Goal: Transaction & Acquisition: Obtain resource

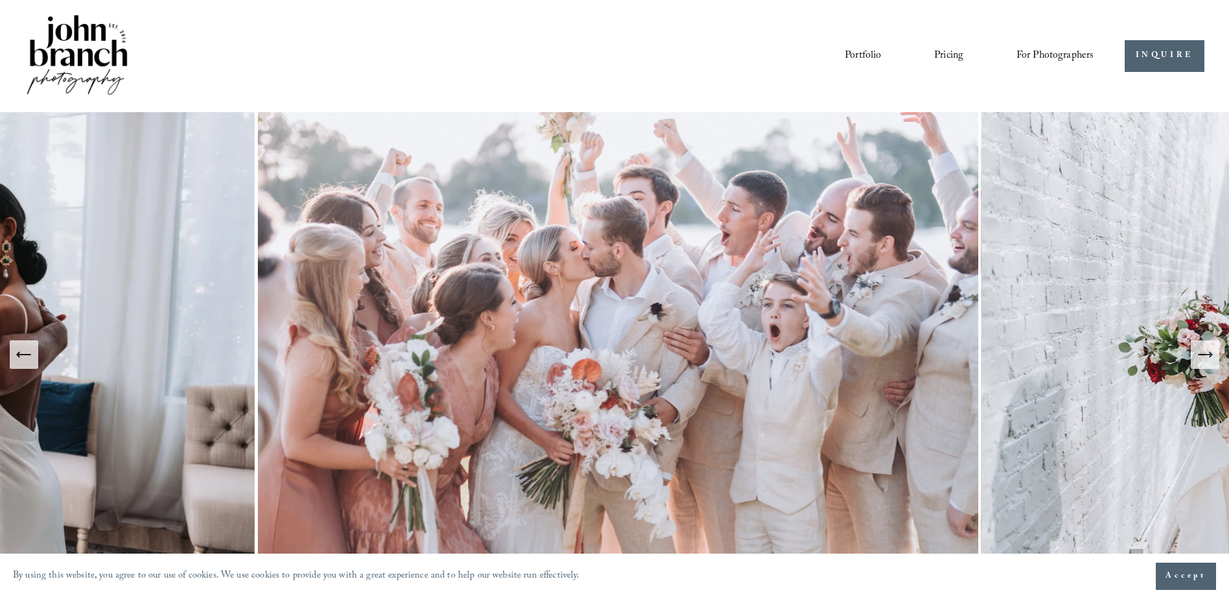
click at [1199, 361] on icon "Next Slide" at bounding box center [1205, 354] width 18 height 18
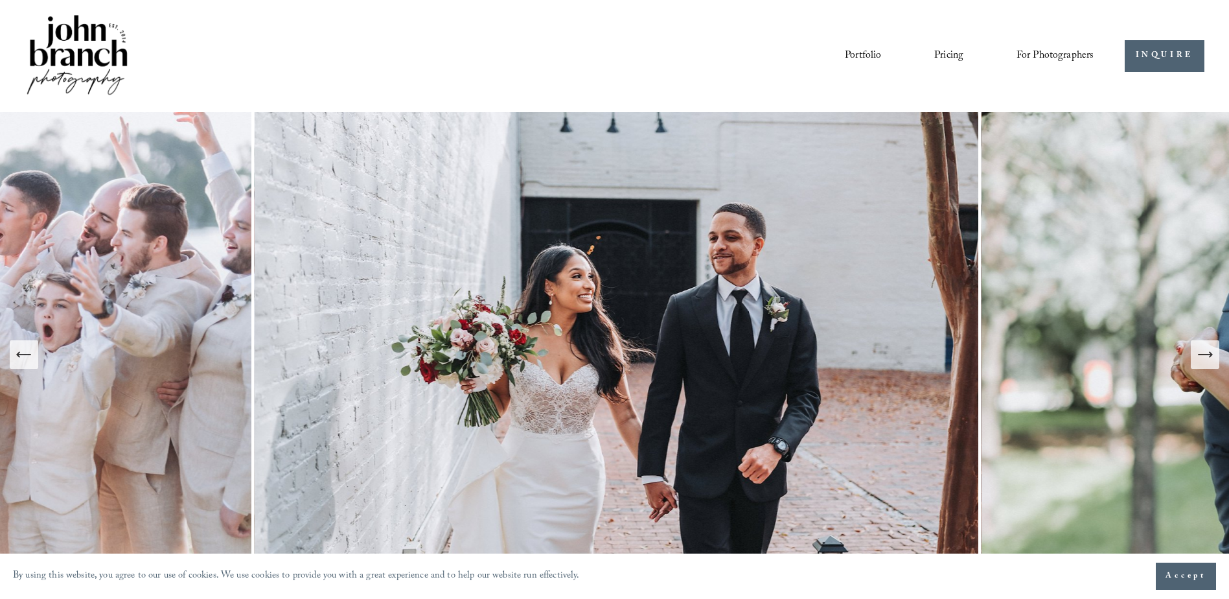
click at [1208, 354] on icon "Next Slide" at bounding box center [1205, 354] width 18 height 18
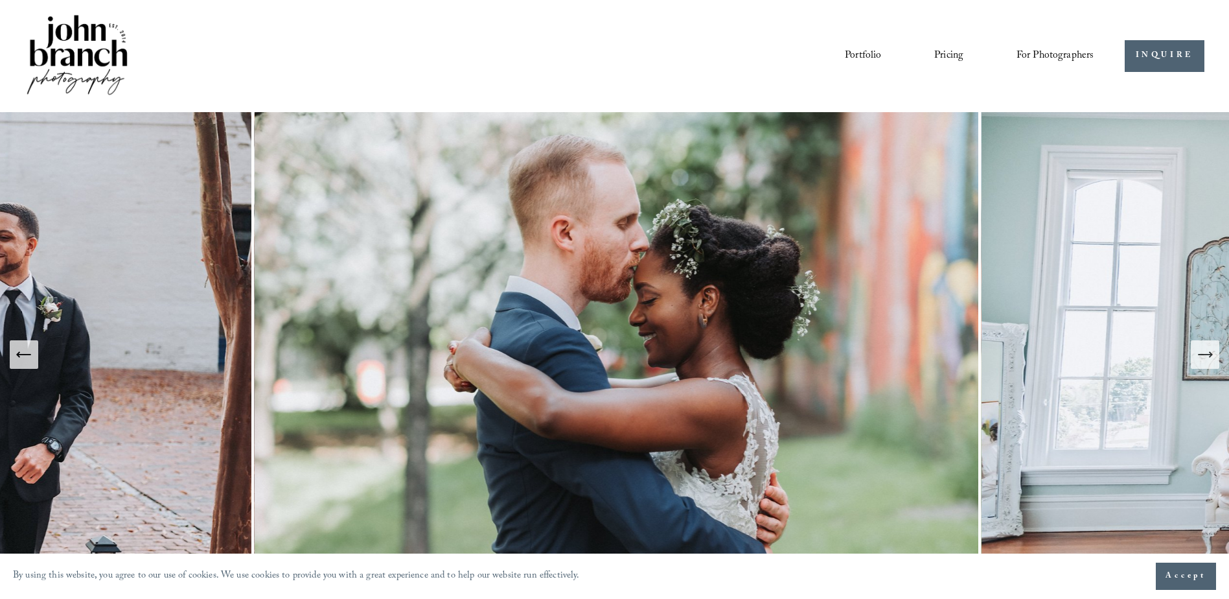
click at [1198, 358] on icon "Next Slide" at bounding box center [1205, 354] width 18 height 18
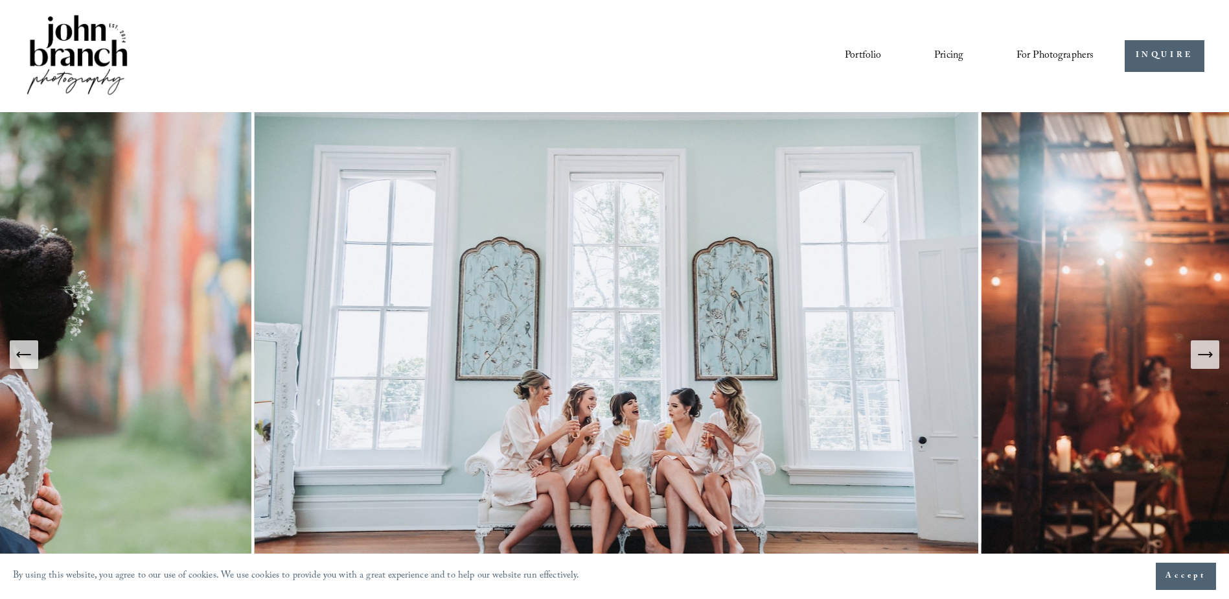
click at [1198, 359] on icon "Next Slide" at bounding box center [1205, 354] width 18 height 18
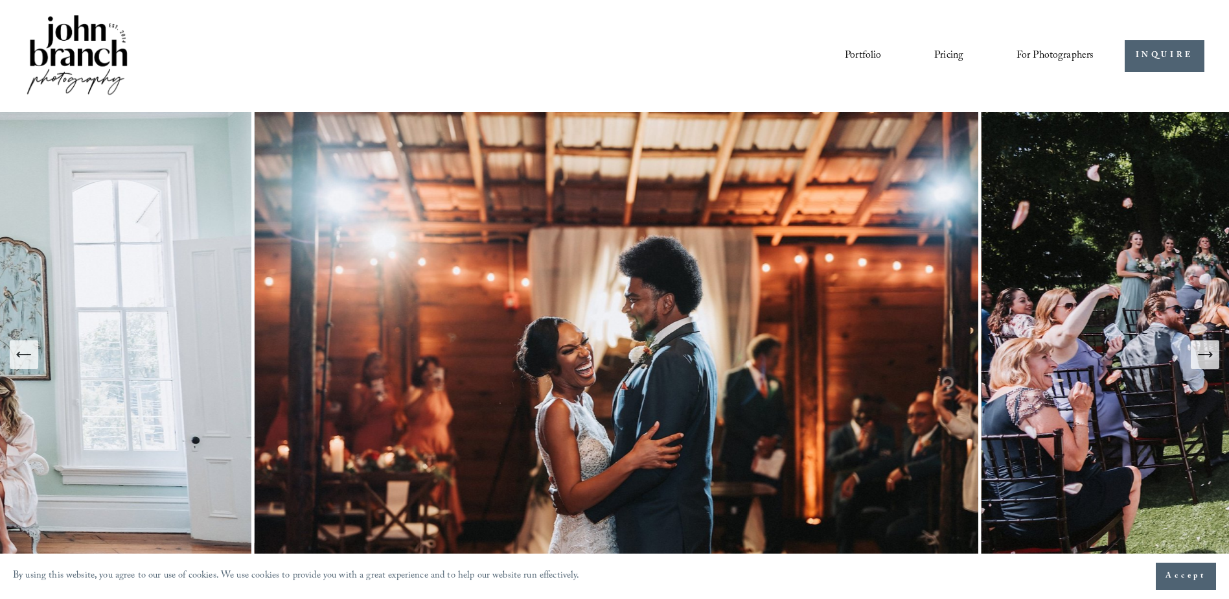
click at [941, 51] on link "Pricing" at bounding box center [948, 56] width 29 height 22
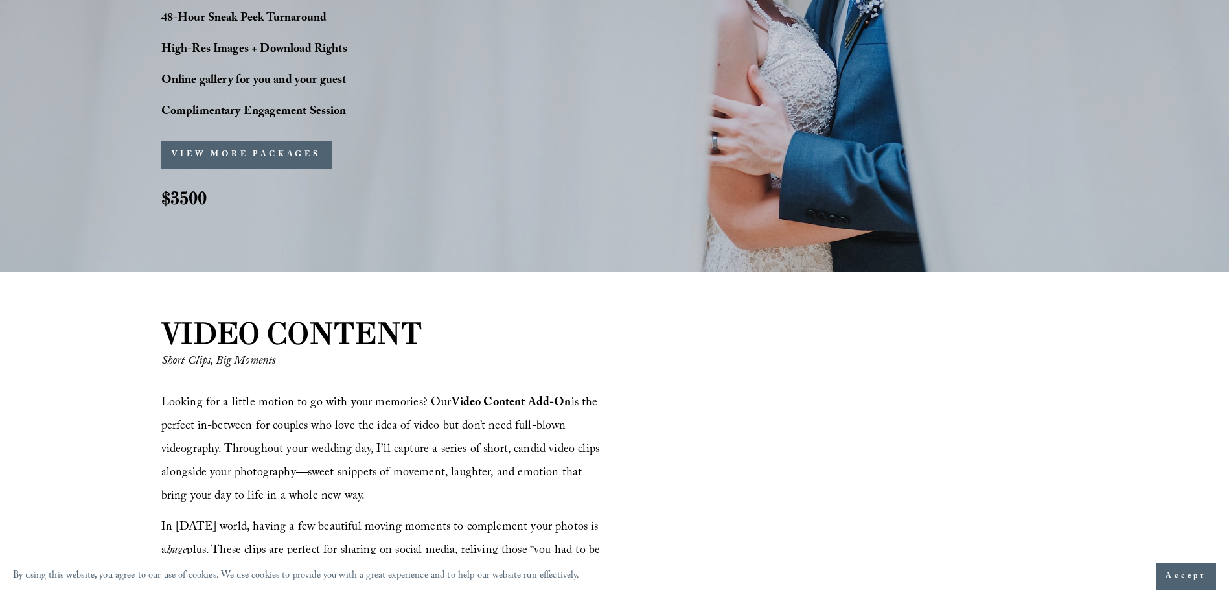
scroll to position [1101, 0]
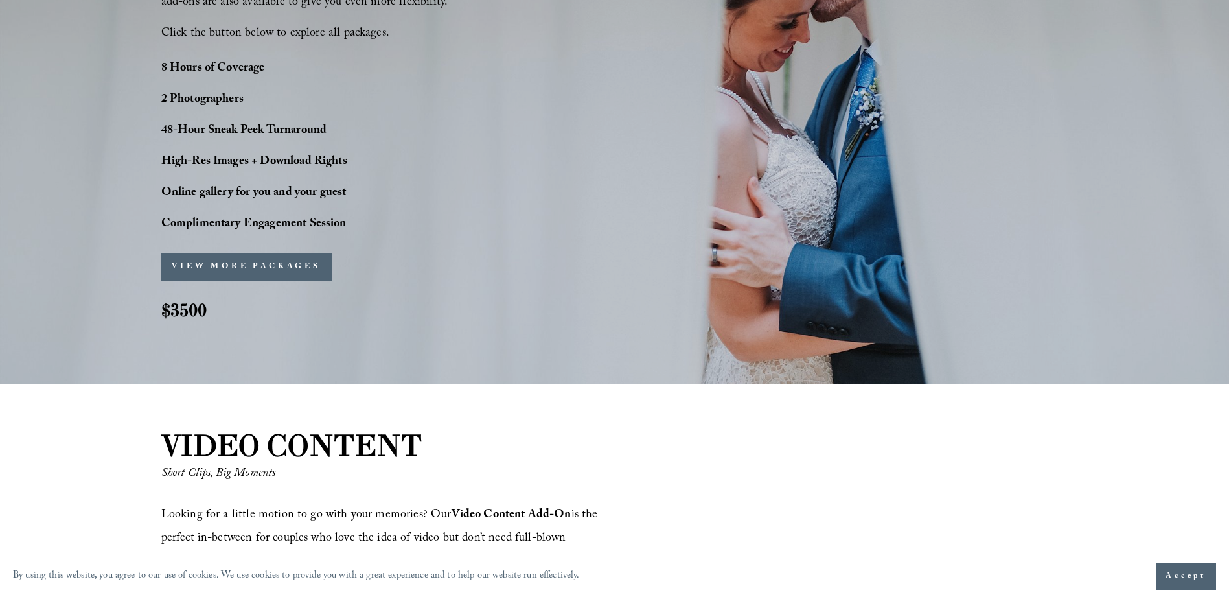
click at [247, 271] on button "VIEW MORE PACKAGES" at bounding box center [246, 267] width 170 height 29
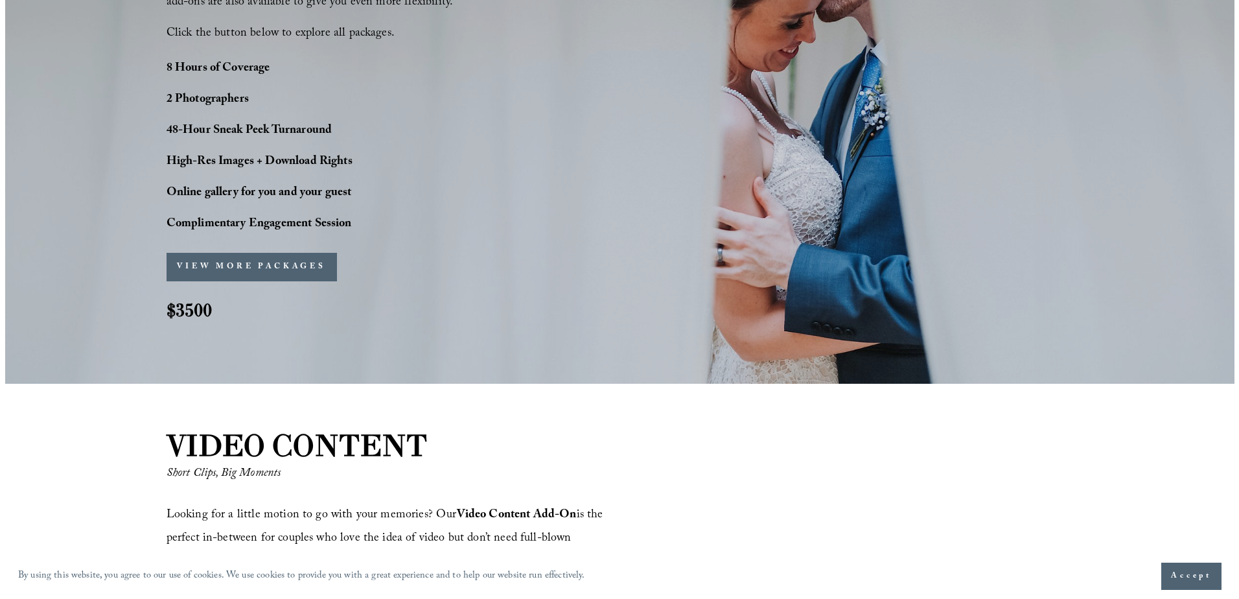
scroll to position [1104, 0]
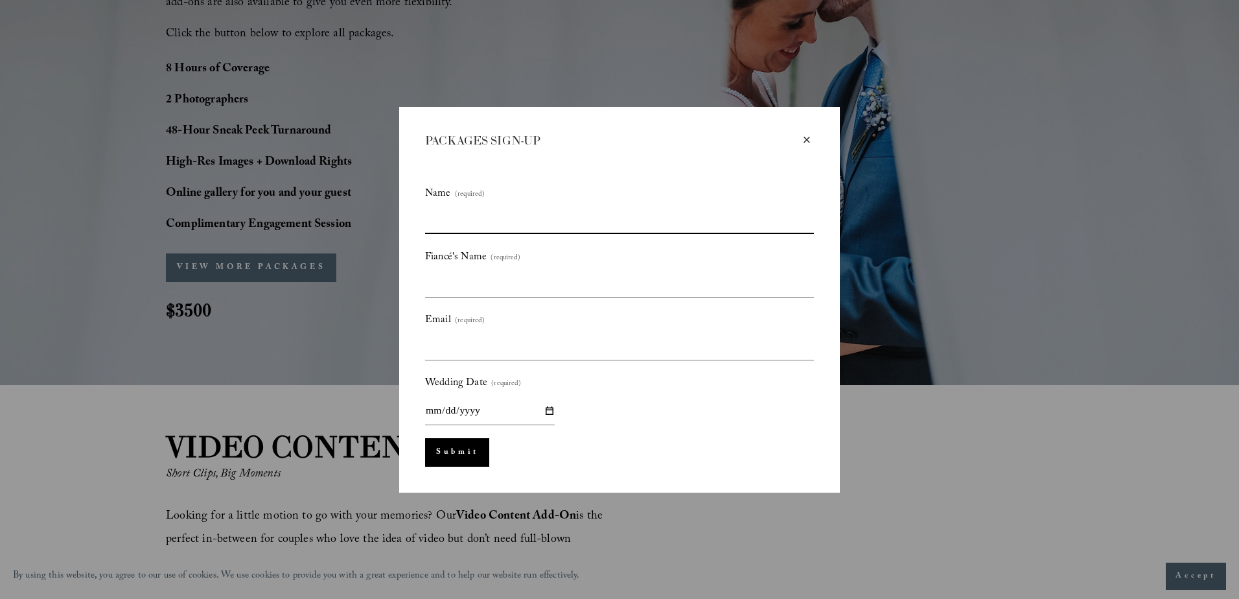
click at [692, 219] on input "Name (required)" at bounding box center [619, 220] width 389 height 27
click at [691, 276] on input "Fiancé's Name (required)" at bounding box center [619, 283] width 389 height 27
click at [813, 142] on div "× PACKAGES SIGN-UP Name (required) Fiancé's Name (required) Email (required) We…" at bounding box center [619, 299] width 440 height 385
click at [808, 138] on div "×" at bounding box center [806, 140] width 14 height 14
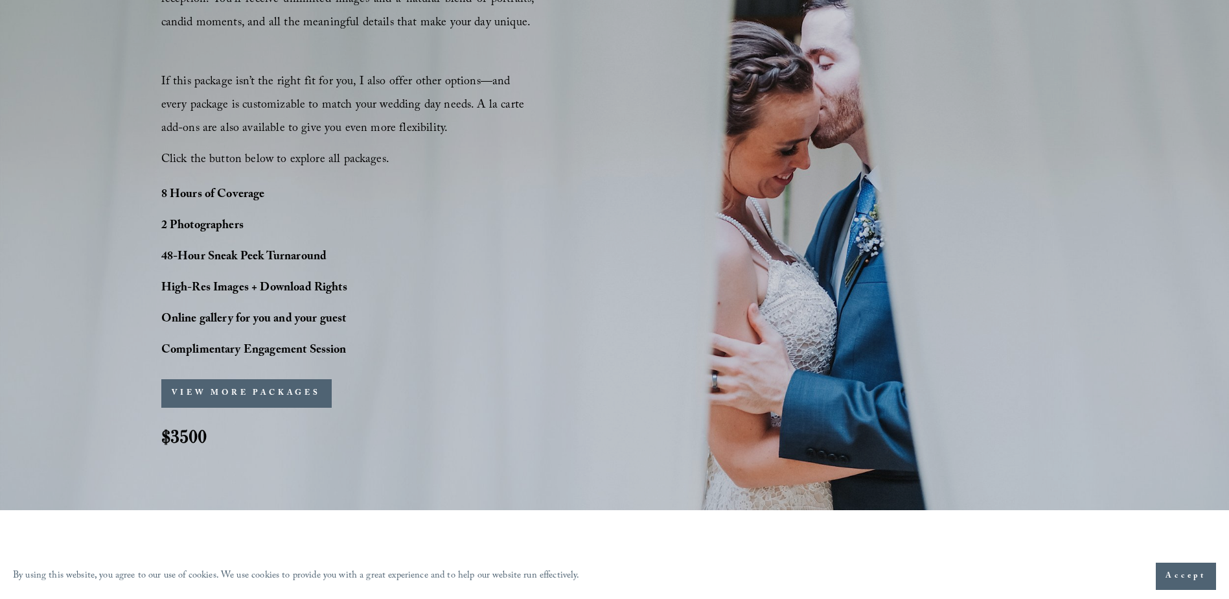
scroll to position [842, 0]
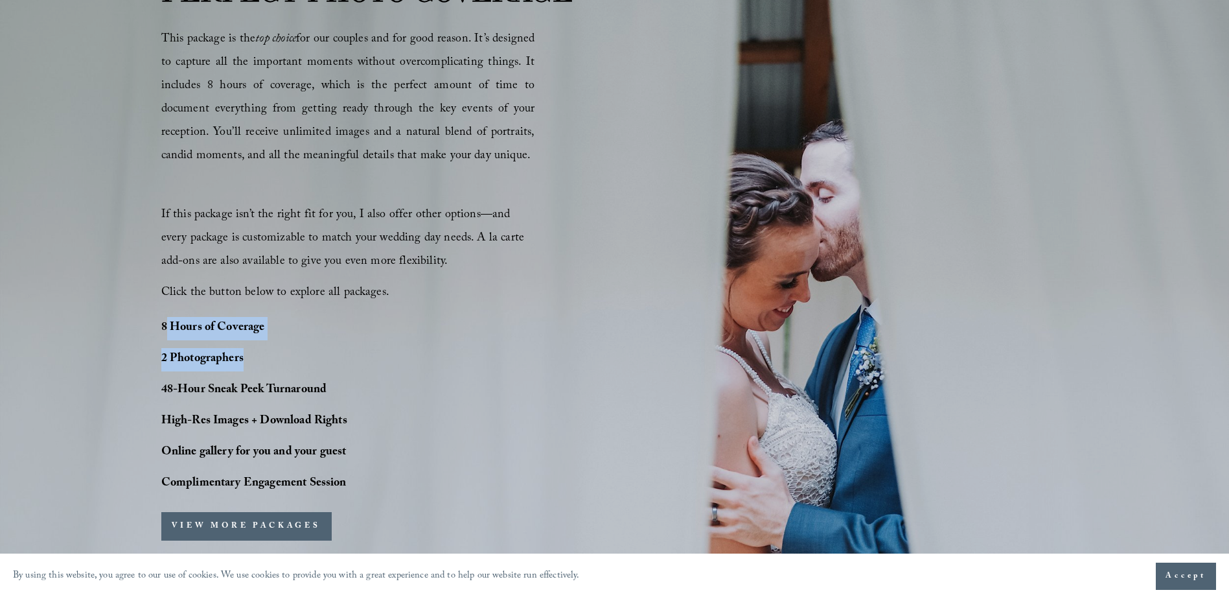
drag, startPoint x: 165, startPoint y: 328, endPoint x: 271, endPoint y: 350, distance: 107.7
click at [271, 350] on div "8 Hours of Coverage 2 Photographers 48-Hour Sneak Peek Turnaround High-Res Imag…" at bounding box center [290, 406] width 259 height 179
drag, startPoint x: 271, startPoint y: 350, endPoint x: 165, endPoint y: 330, distance: 108.0
click at [165, 331] on strong "8 Hours of Coverage" at bounding box center [213, 328] width 104 height 20
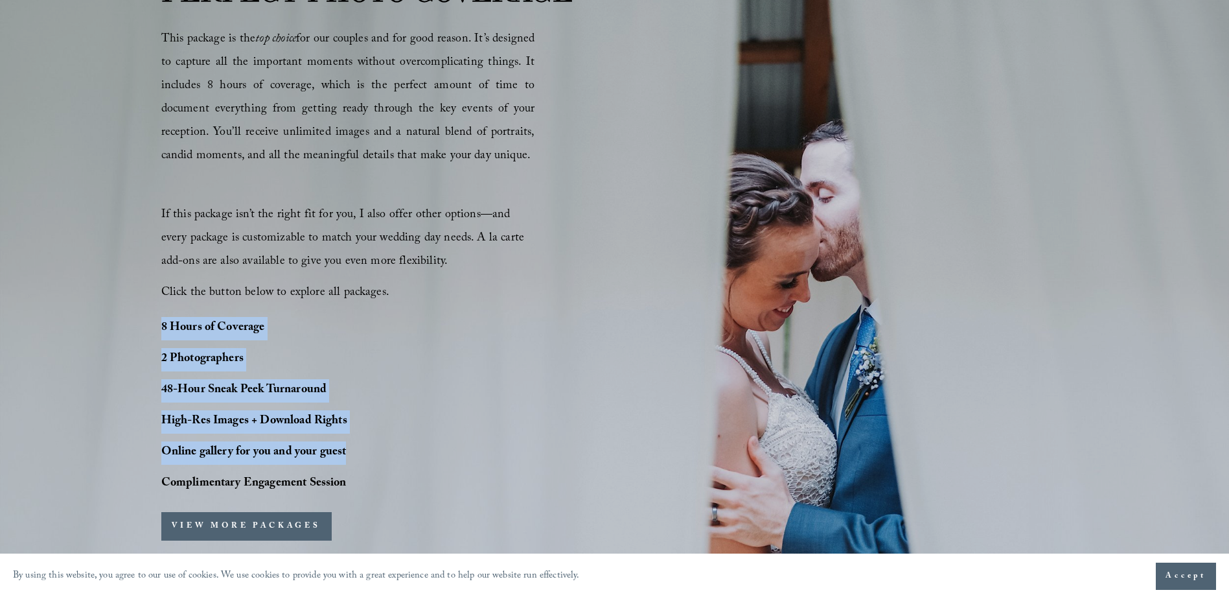
drag, startPoint x: 163, startPoint y: 327, endPoint x: 361, endPoint y: 453, distance: 234.7
click at [361, 453] on div "8 Hours of Coverage 2 Photographers 48-Hour Sneak Peek Turnaround High-Res Imag…" at bounding box center [290, 406] width 259 height 179
drag, startPoint x: 361, startPoint y: 453, endPoint x: 469, endPoint y: 454, distance: 108.2
click at [469, 454] on div "PERFECT PHOTO COVERAGE This package is the top choice for our couples and for g…" at bounding box center [614, 287] width 1229 height 632
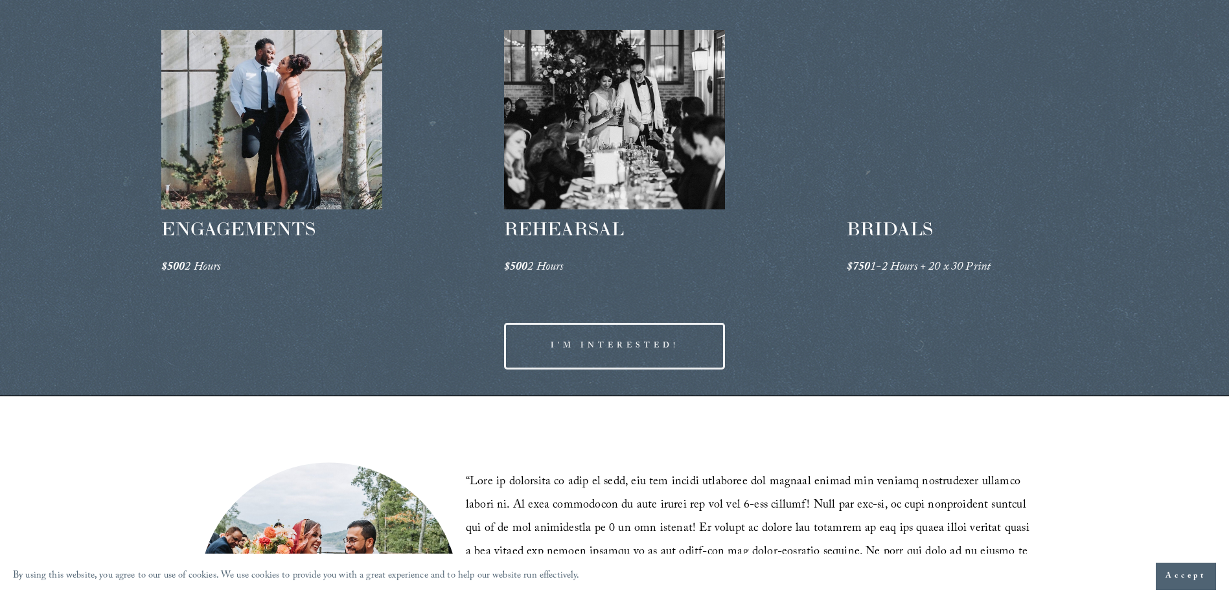
scroll to position [1943, 0]
